Goal: Task Accomplishment & Management: Use online tool/utility

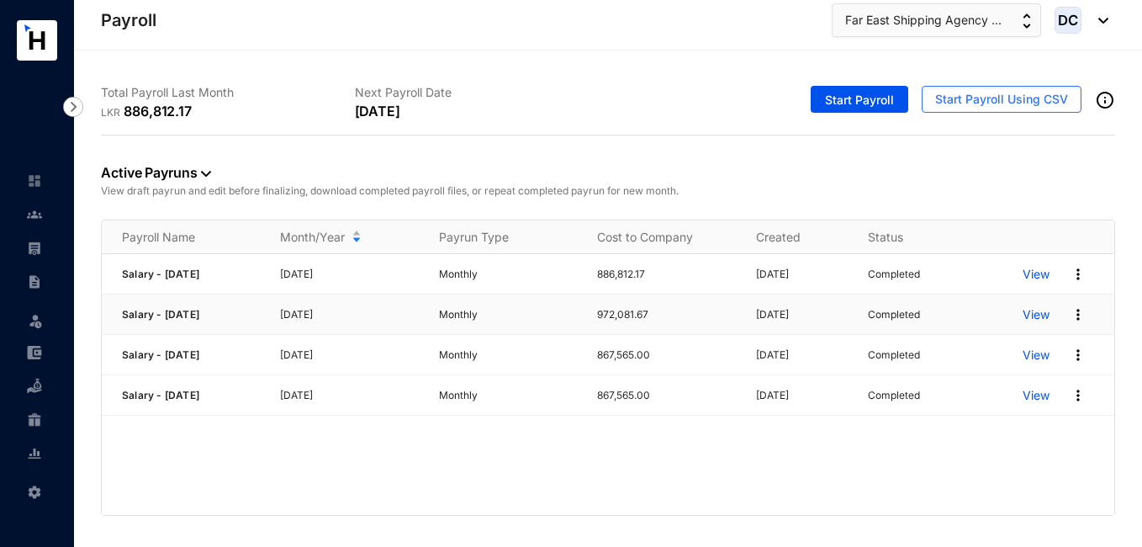
click at [1035, 315] on p "View" at bounding box center [1036, 314] width 27 height 17
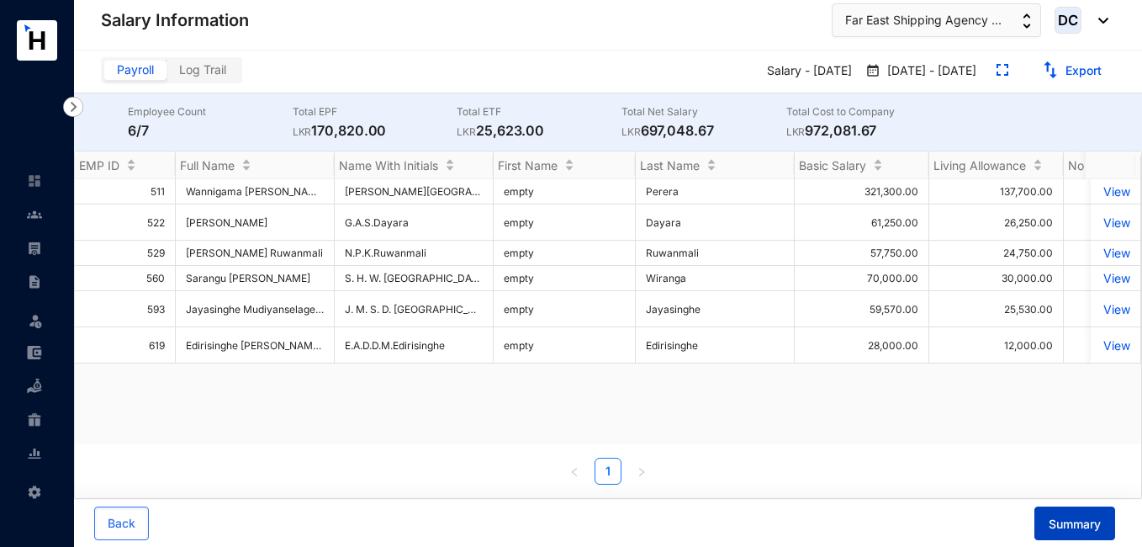
click at [1073, 516] on span "Summary" at bounding box center [1075, 524] width 52 height 17
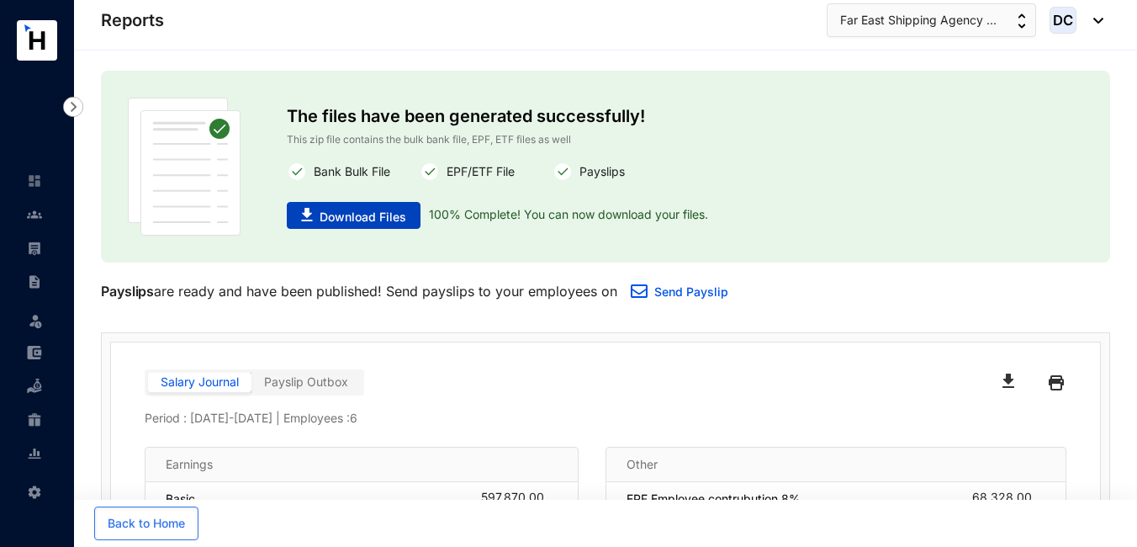
click at [363, 208] on button "Download Files" at bounding box center [354, 215] width 134 height 27
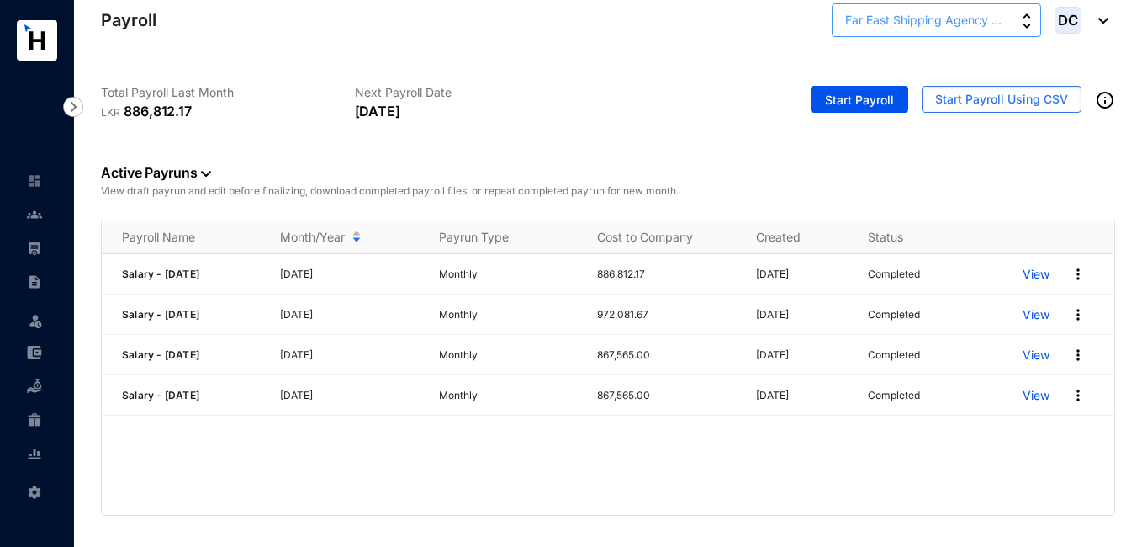
click at [919, 17] on span "Far East Shipping Agency ..." at bounding box center [923, 20] width 156 height 19
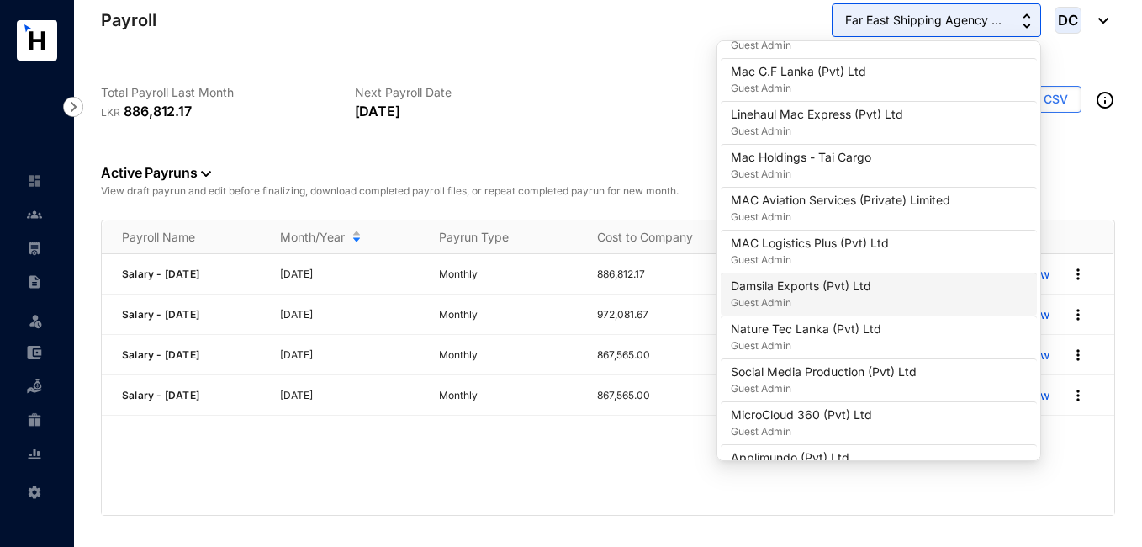
scroll to position [336, 0]
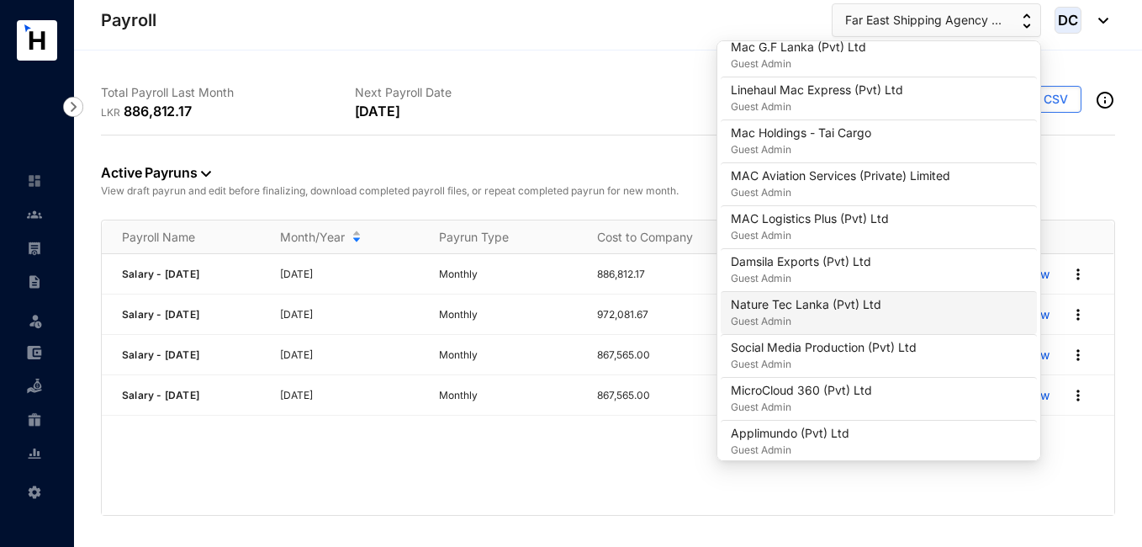
click at [824, 315] on p "Guest Admin" at bounding box center [806, 321] width 151 height 17
